Goal: Task Accomplishment & Management: Use online tool/utility

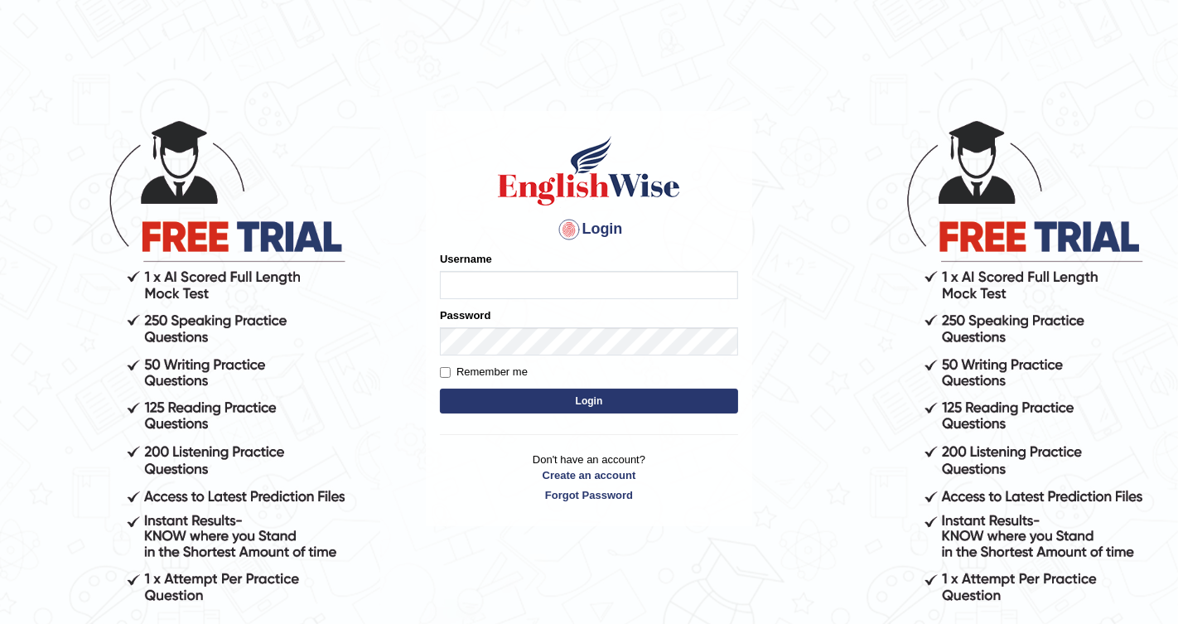
type input "Chetna09"
click at [546, 399] on button "Login" at bounding box center [589, 401] width 298 height 25
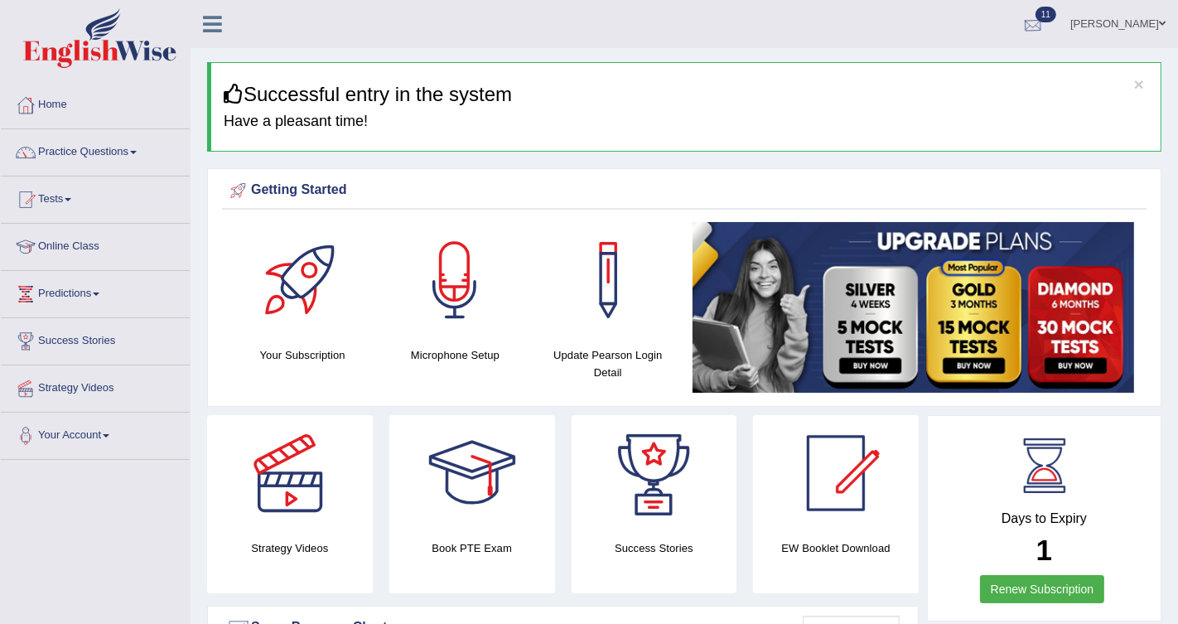
click at [1030, 28] on div at bounding box center [1033, 24] width 25 height 25
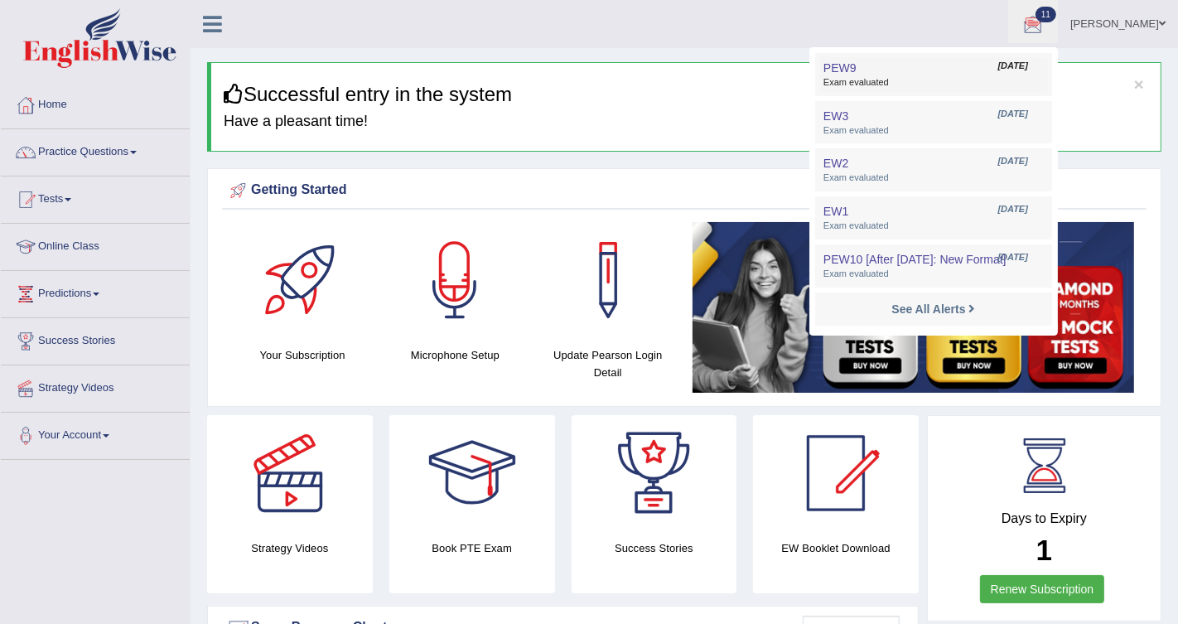
click at [961, 62] on link "PEW9 Sep 8, 2025 Exam evaluated" at bounding box center [933, 74] width 229 height 35
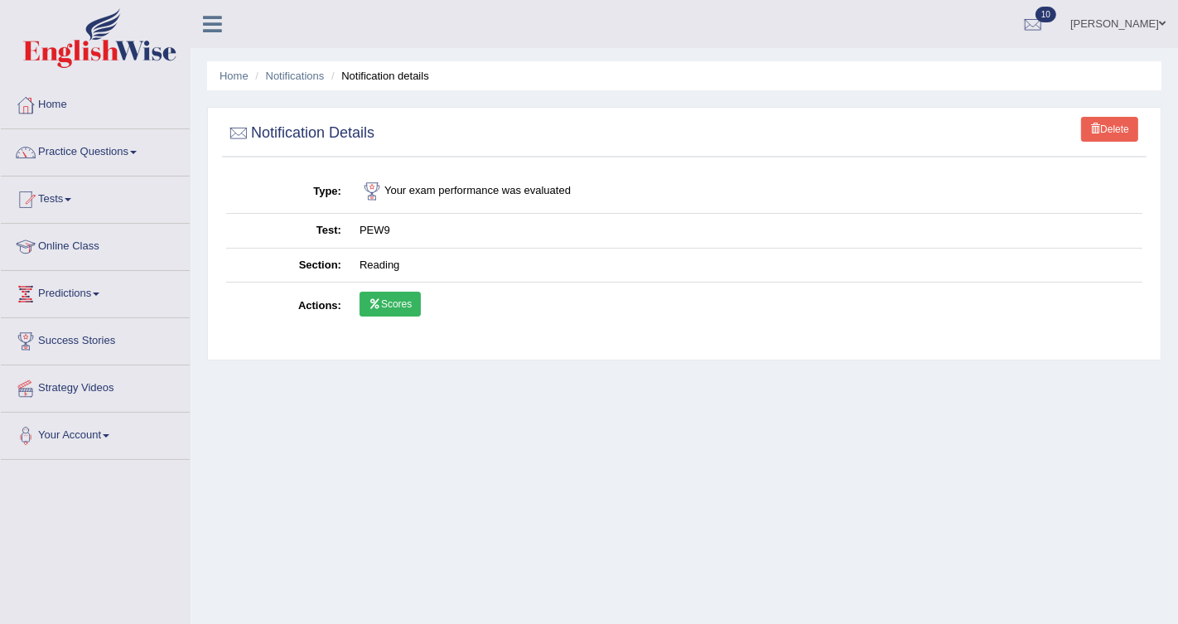
click at [394, 311] on link "Scores" at bounding box center [390, 304] width 61 height 25
click at [123, 148] on link "Practice Questions" at bounding box center [95, 149] width 189 height 41
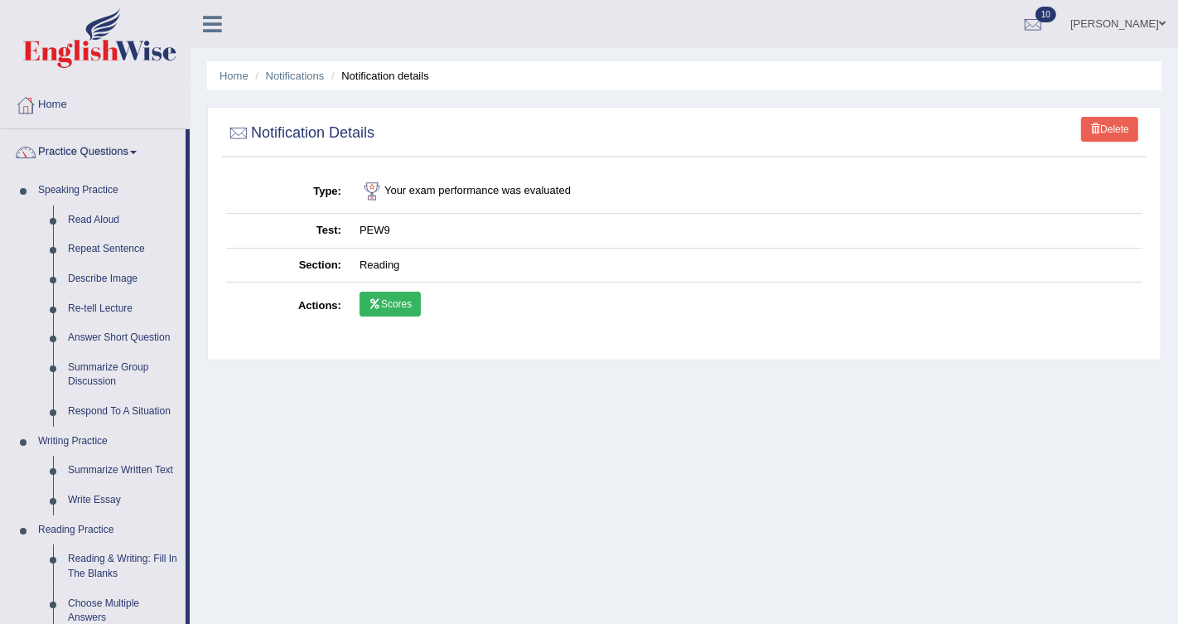
click at [118, 149] on link "Practice Questions" at bounding box center [93, 149] width 185 height 41
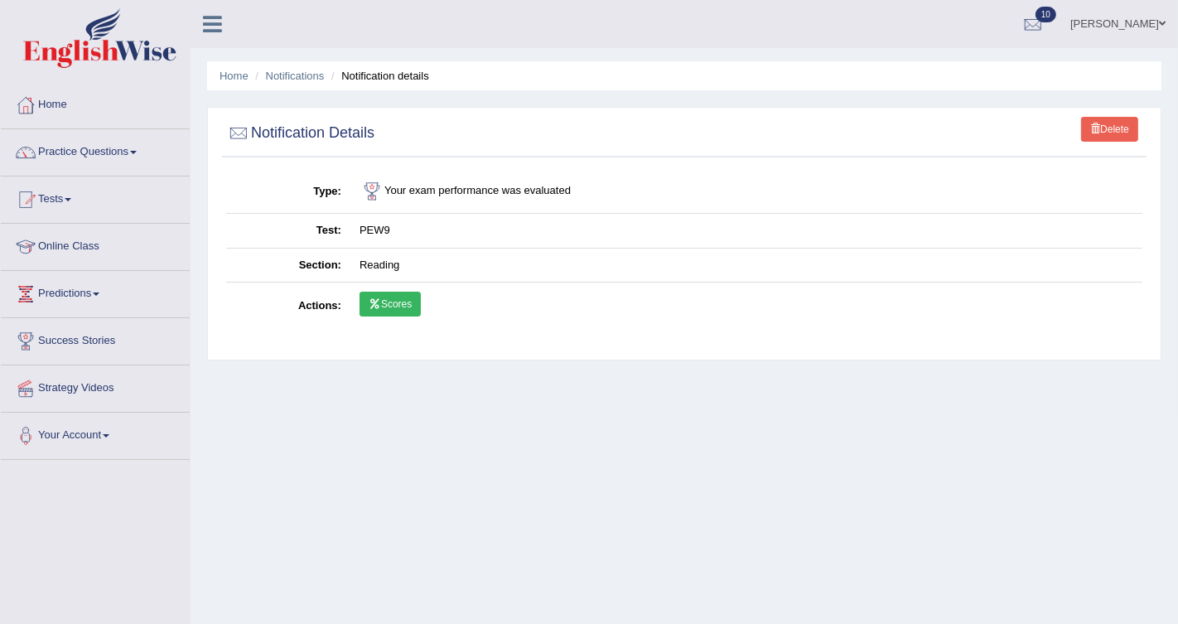
click at [75, 201] on link "Tests" at bounding box center [95, 196] width 189 height 41
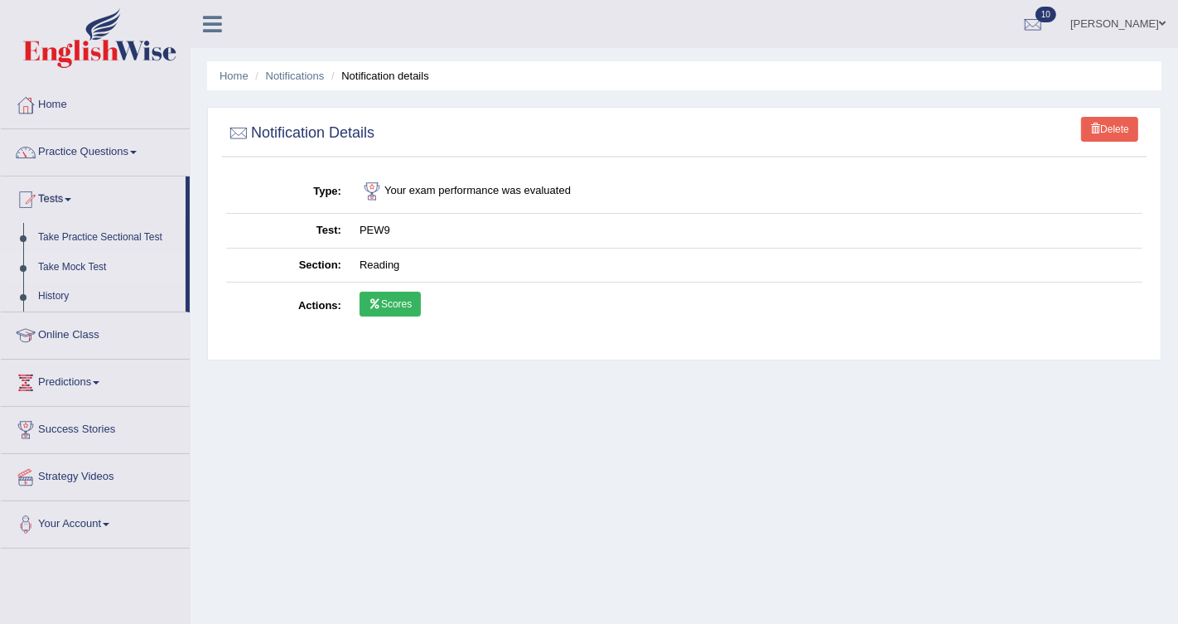
click at [71, 267] on link "Take Mock Test" at bounding box center [108, 268] width 155 height 30
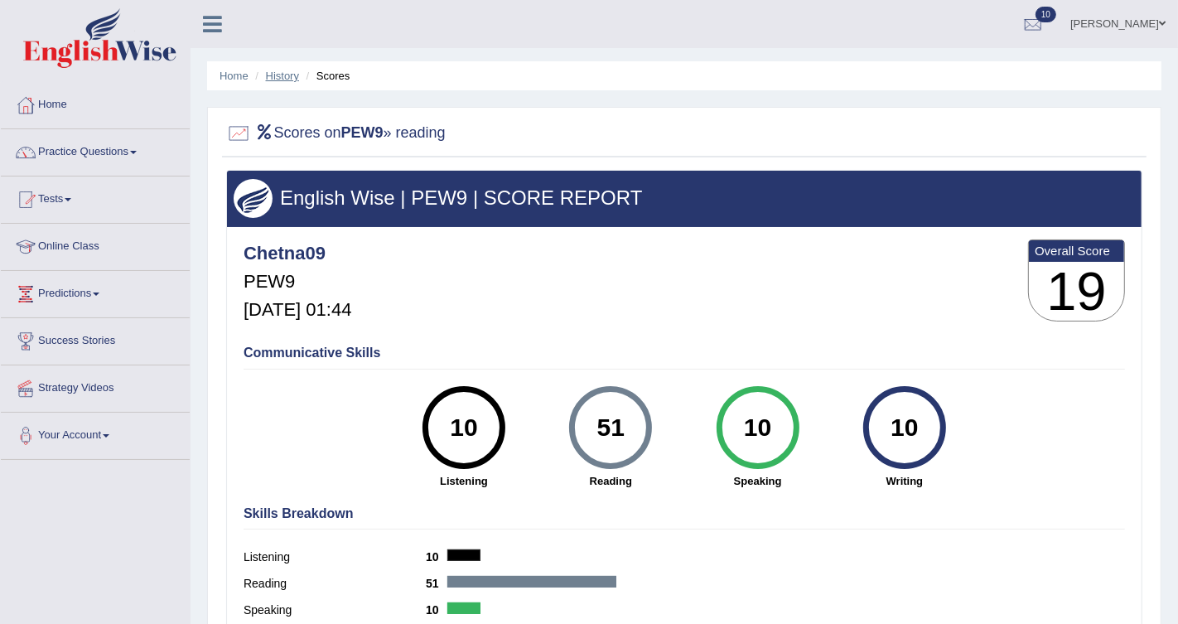
click at [294, 78] on link "History" at bounding box center [282, 76] width 33 height 12
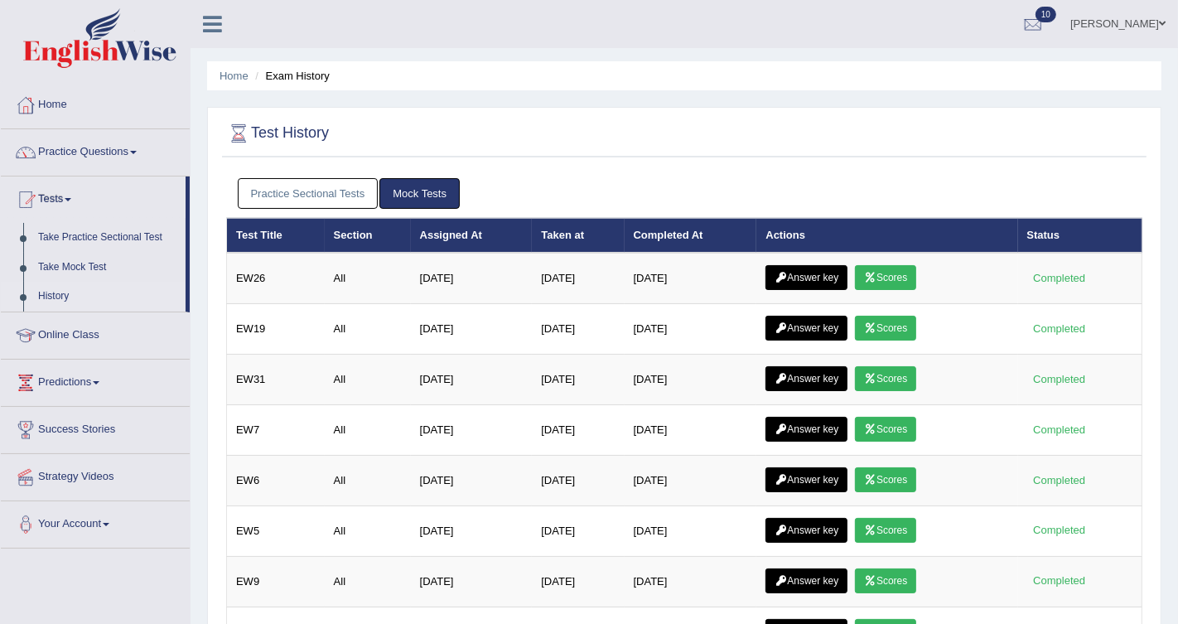
click at [257, 207] on div "Practice Sectional Tests Mock Tests" at bounding box center [684, 194] width 916 height 48
click at [307, 200] on link "Practice Sectional Tests" at bounding box center [308, 193] width 141 height 31
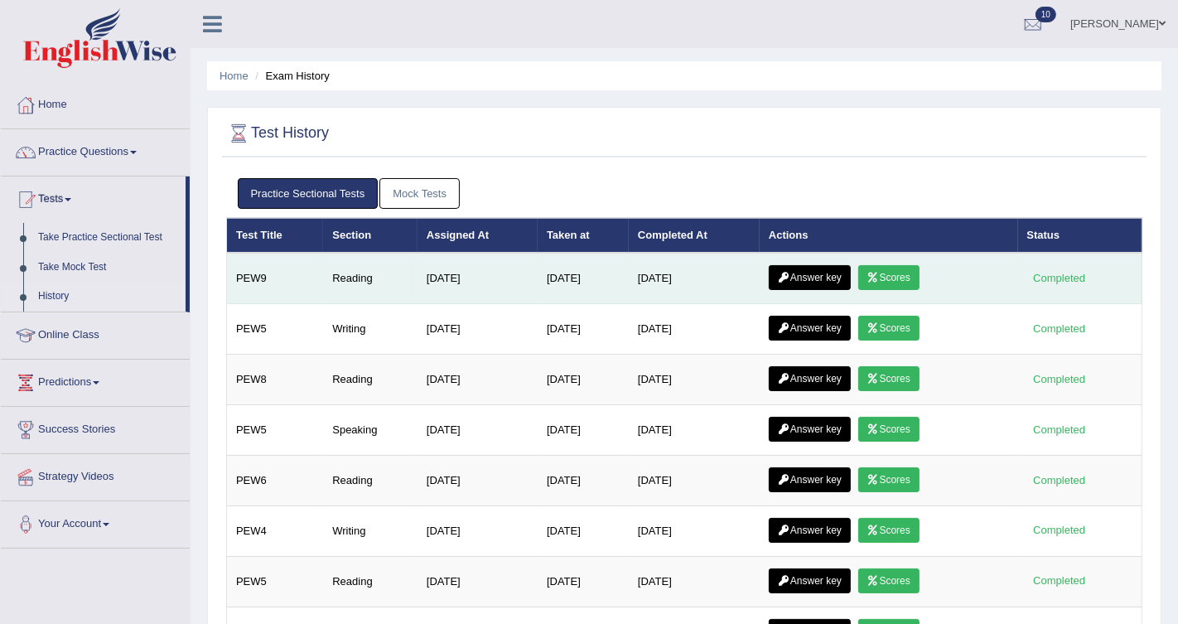
click at [809, 273] on link "Answer key" at bounding box center [810, 277] width 82 height 25
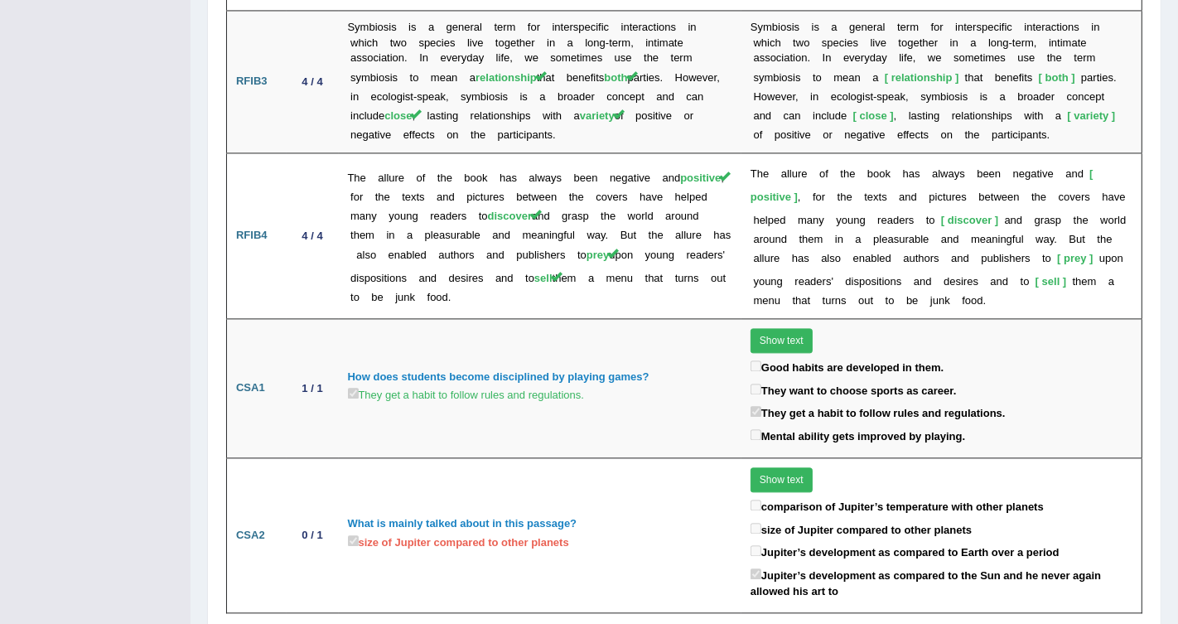
scroll to position [2980, 0]
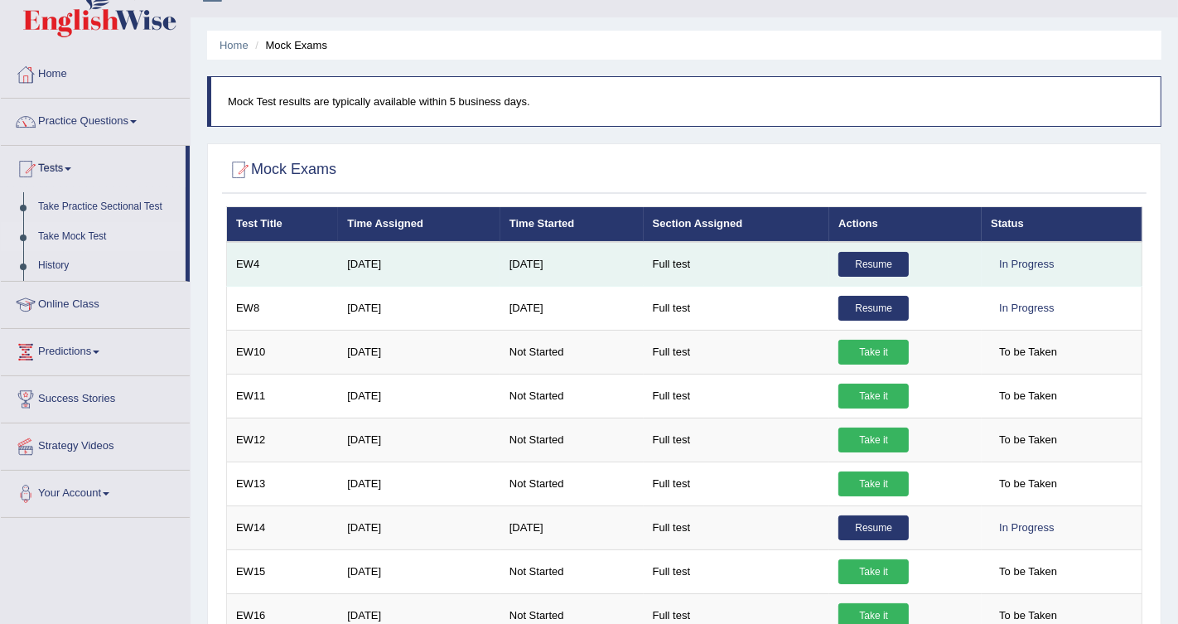
scroll to position [42, 0]
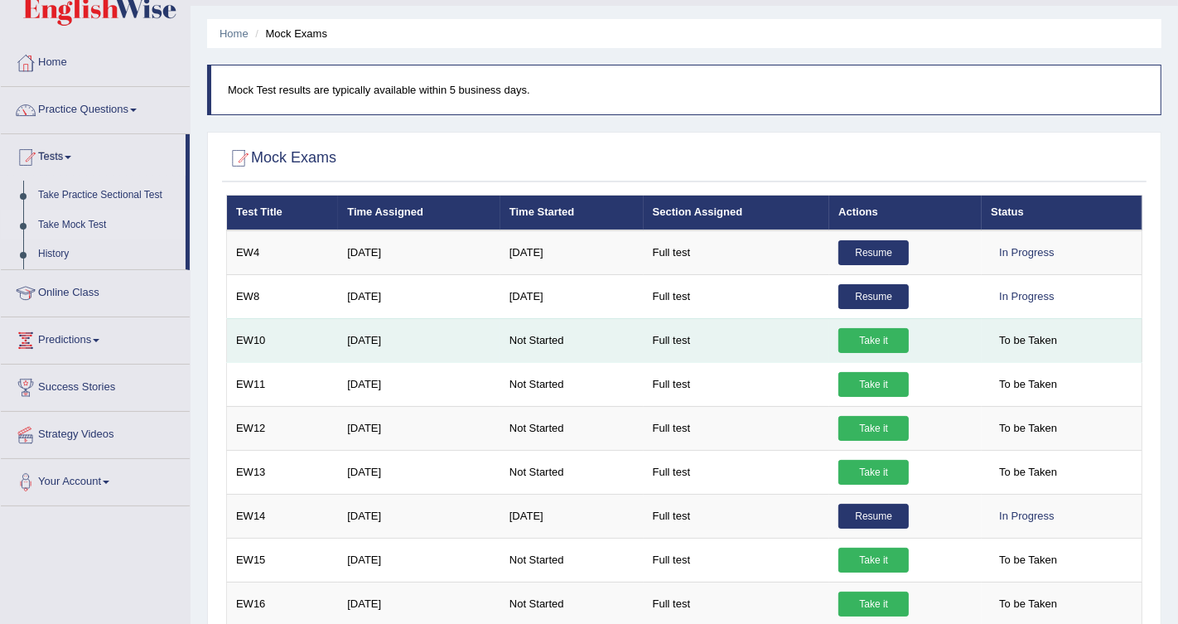
click at [892, 342] on link "Take it" at bounding box center [874, 340] width 70 height 25
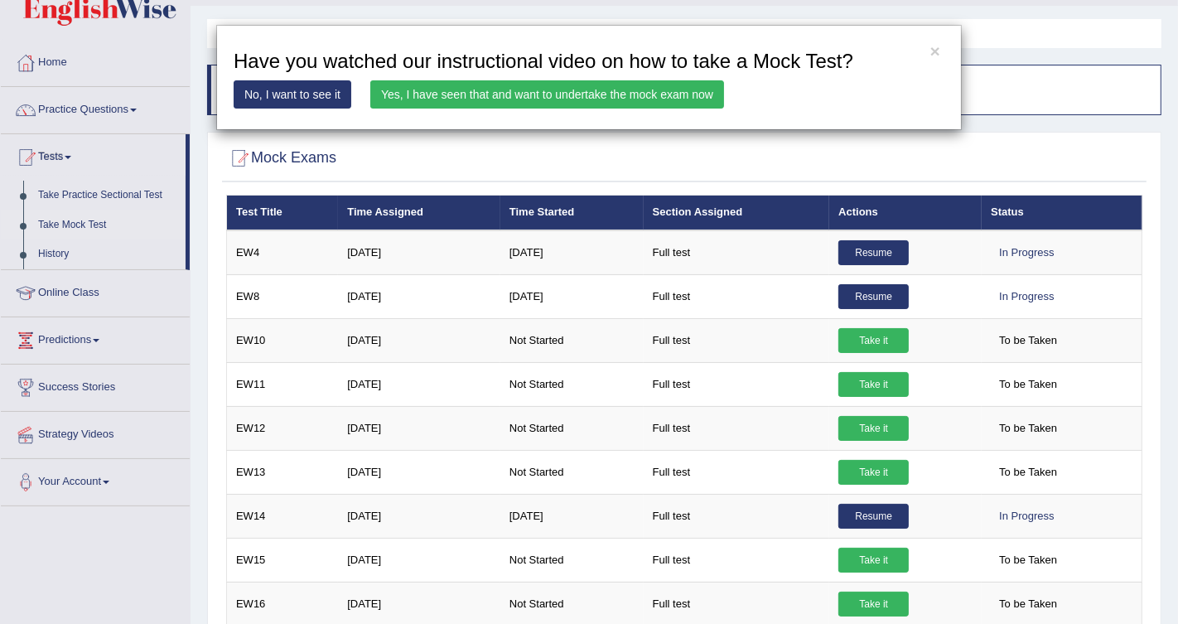
click at [655, 94] on link "Yes, I have seen that and want to undertake the mock exam now" at bounding box center [547, 94] width 354 height 28
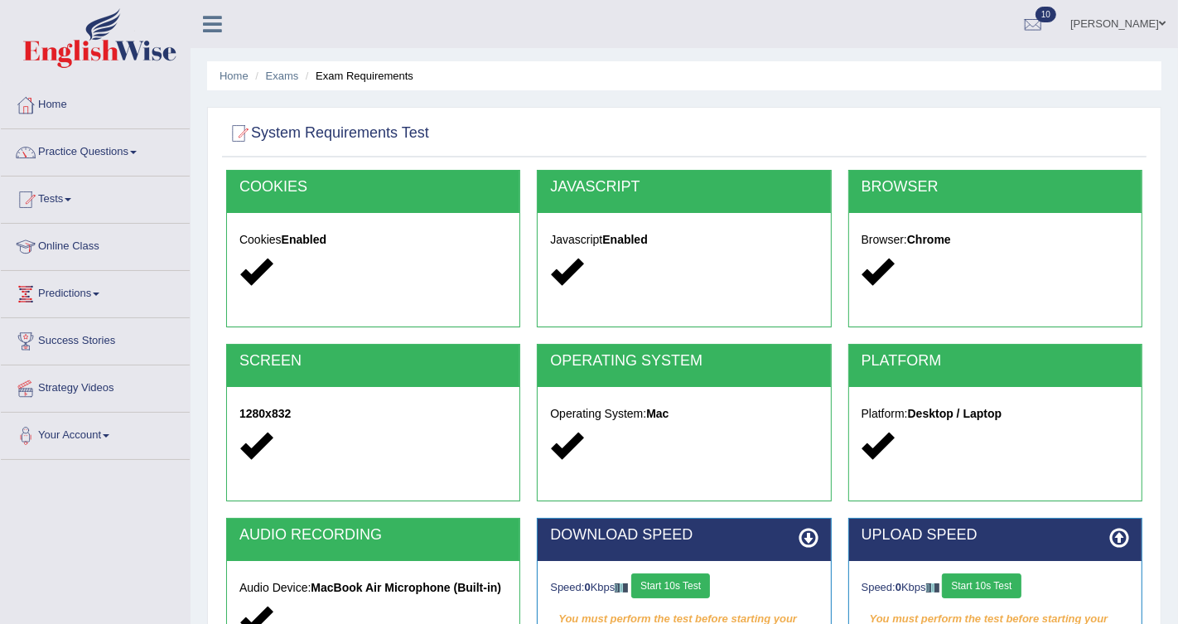
scroll to position [245, 0]
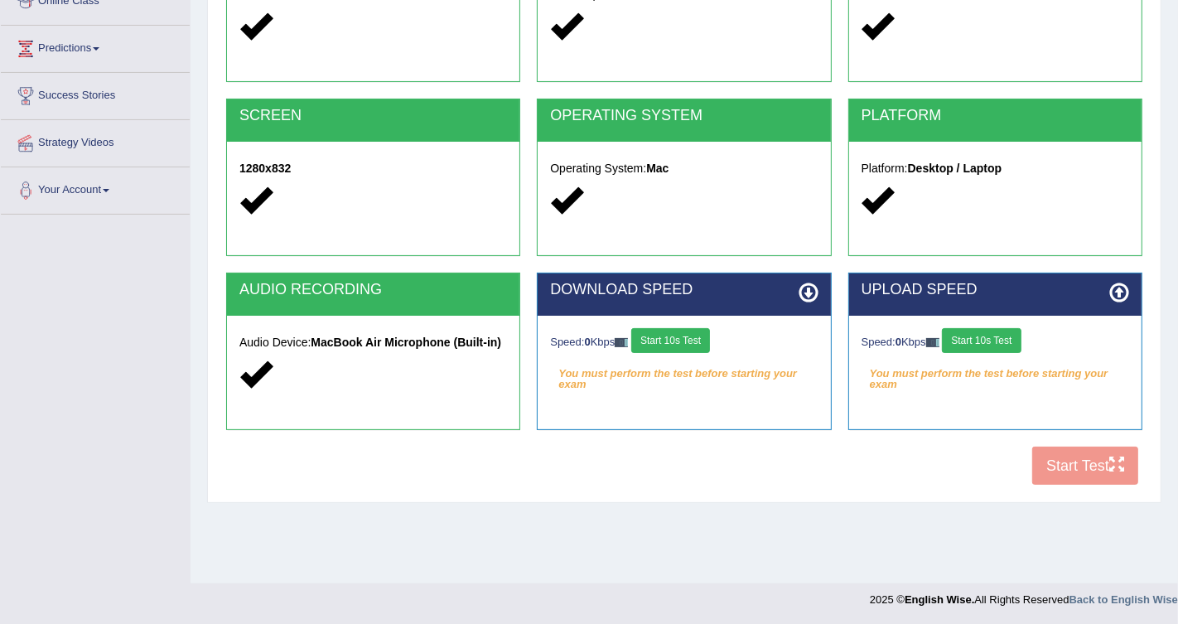
click at [682, 331] on button "Start 10s Test" at bounding box center [670, 340] width 79 height 25
click at [994, 332] on button "Start 10s Test" at bounding box center [981, 340] width 79 height 25
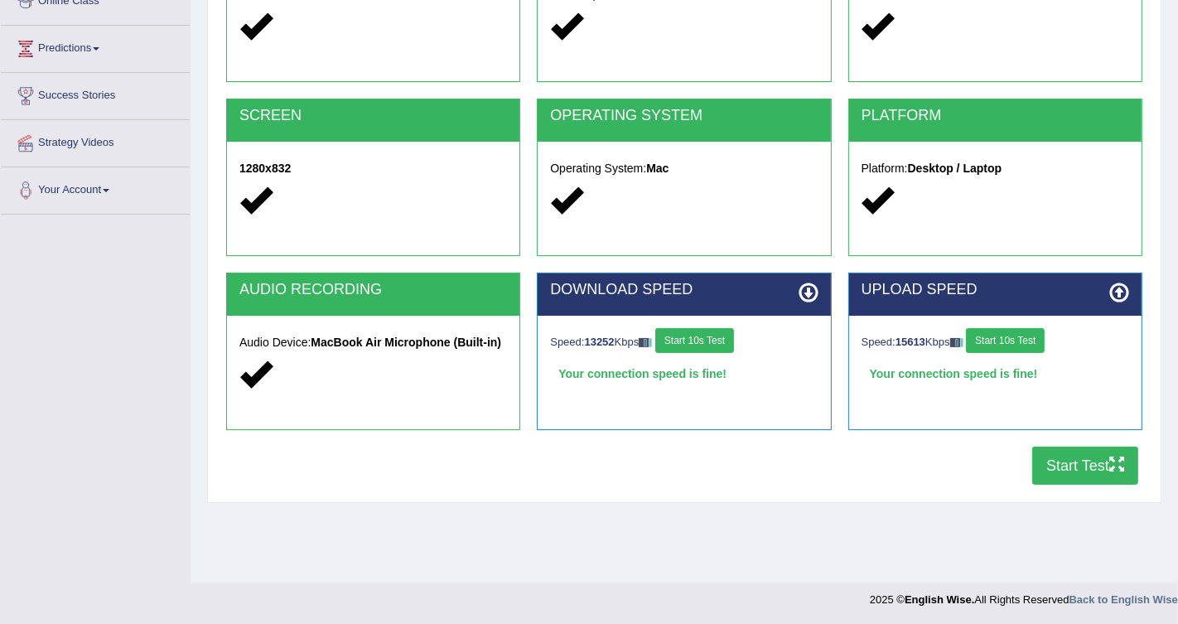
click at [1052, 468] on button "Start Test" at bounding box center [1085, 466] width 106 height 38
